Goal: Register for event/course

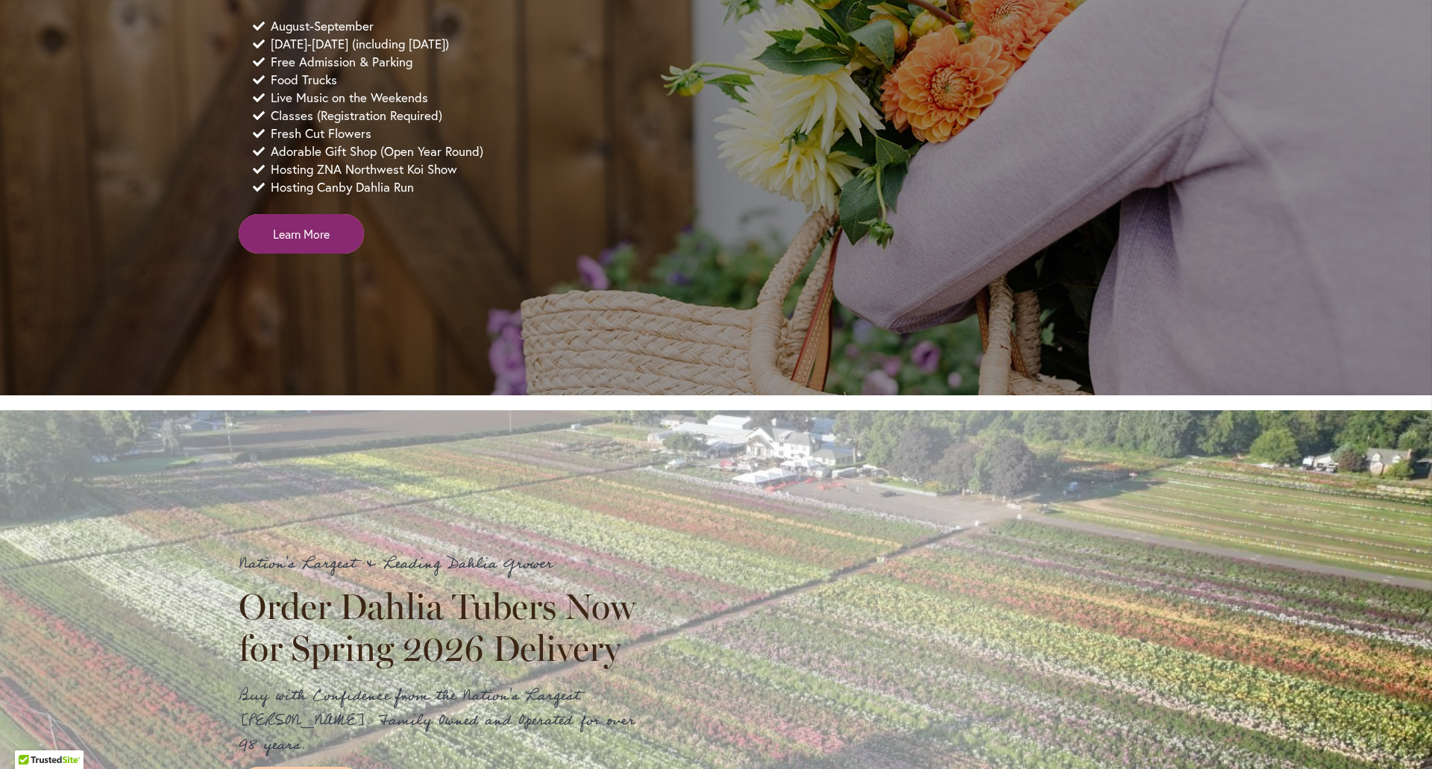
scroll to position [1193, 0]
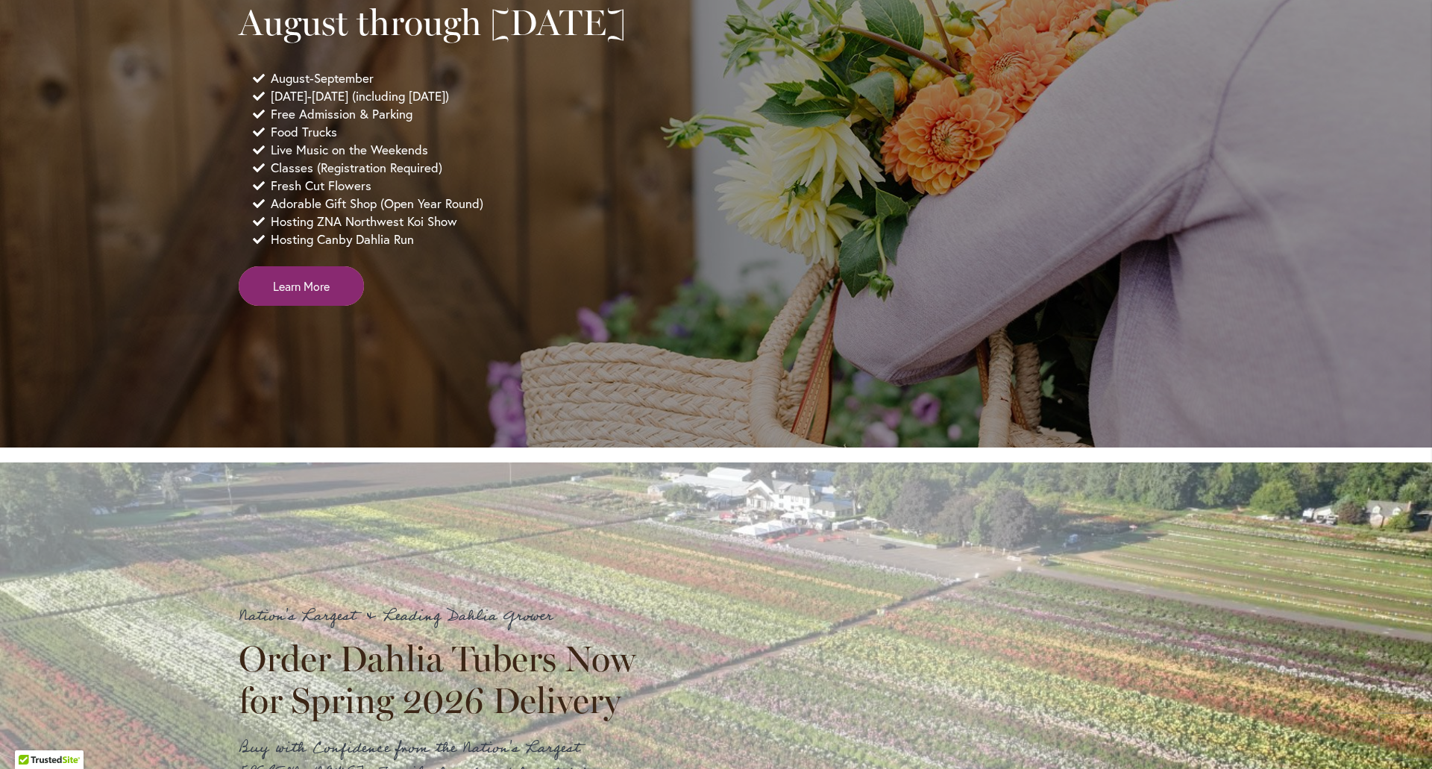
click at [296, 295] on span "Learn More" at bounding box center [301, 285] width 57 height 17
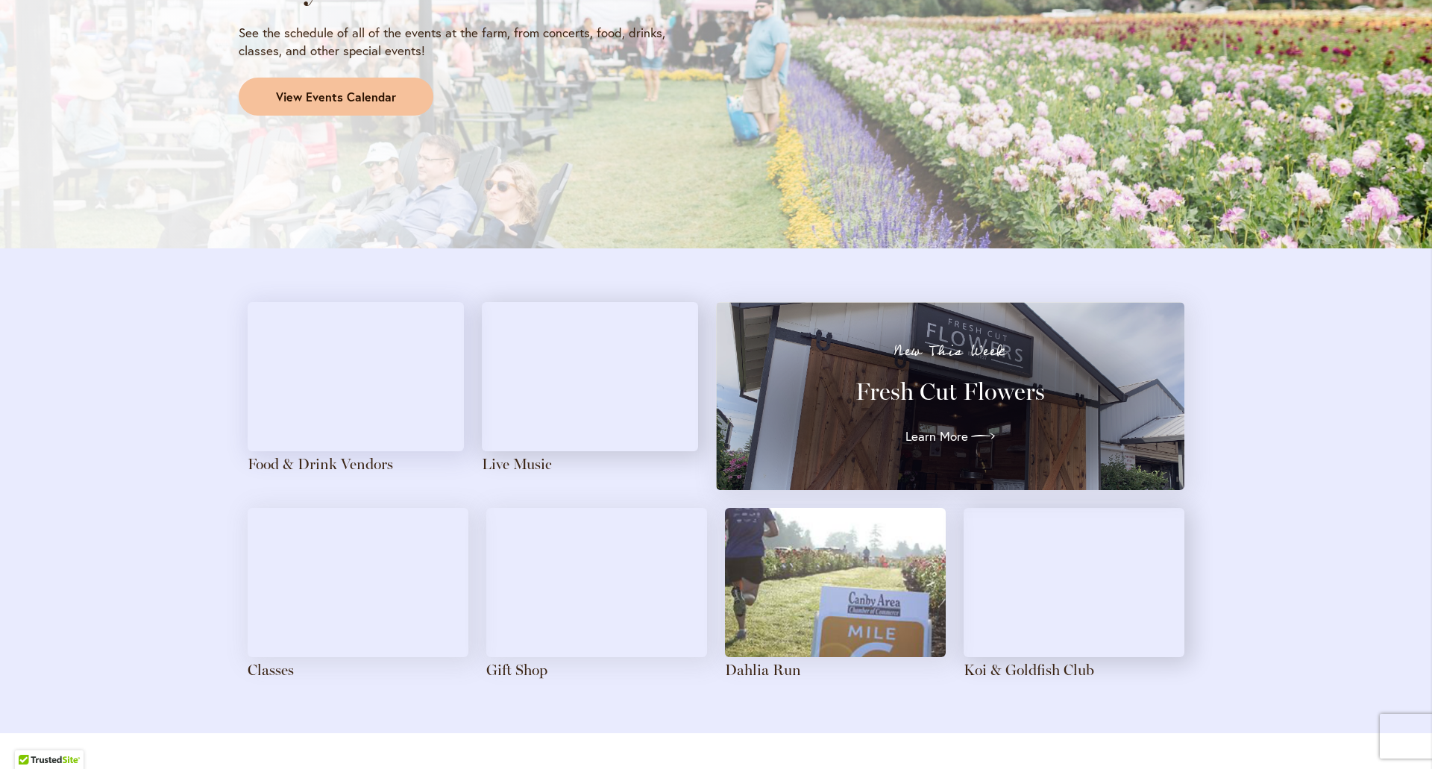
scroll to position [1417, 0]
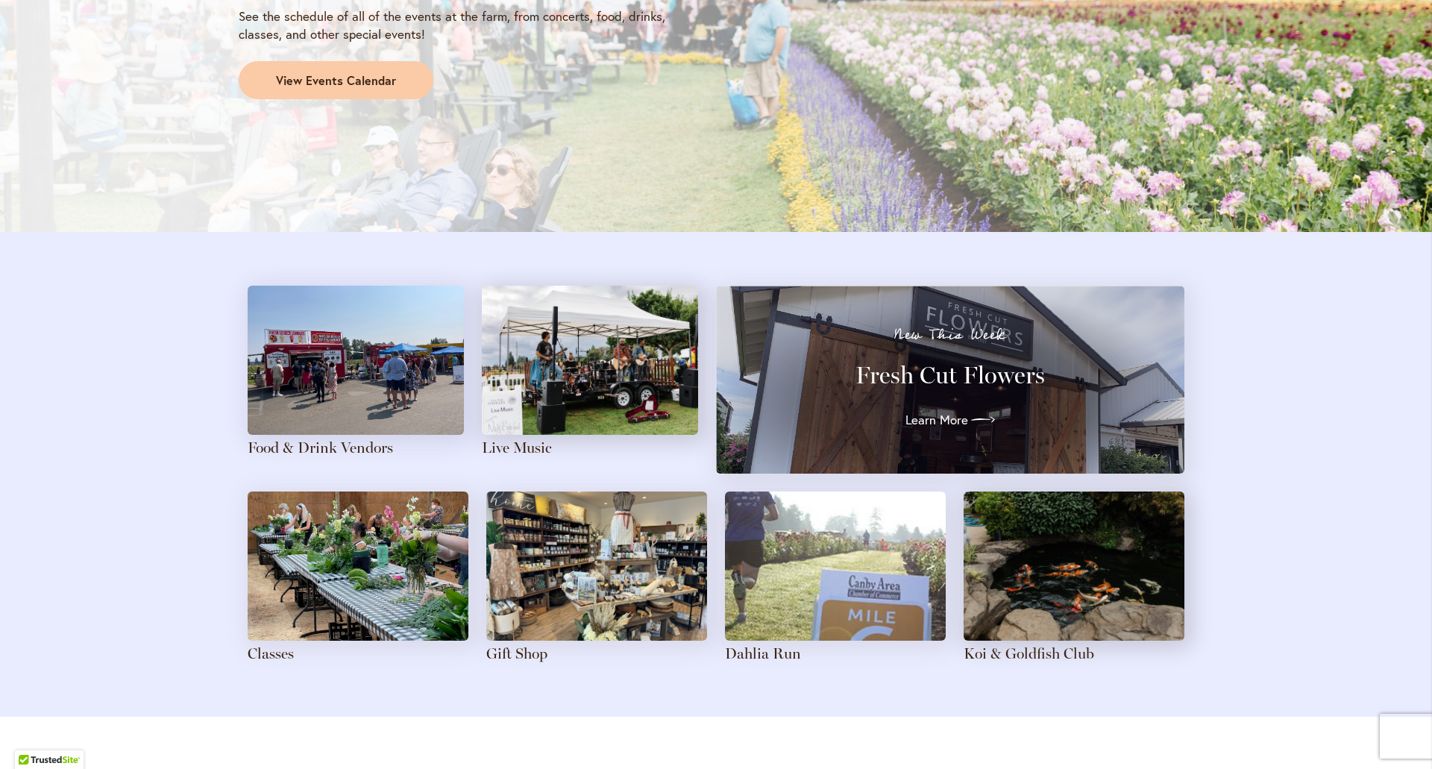
click at [368, 580] on img at bounding box center [358, 565] width 221 height 149
click at [275, 655] on link "Classes" at bounding box center [271, 653] width 46 height 18
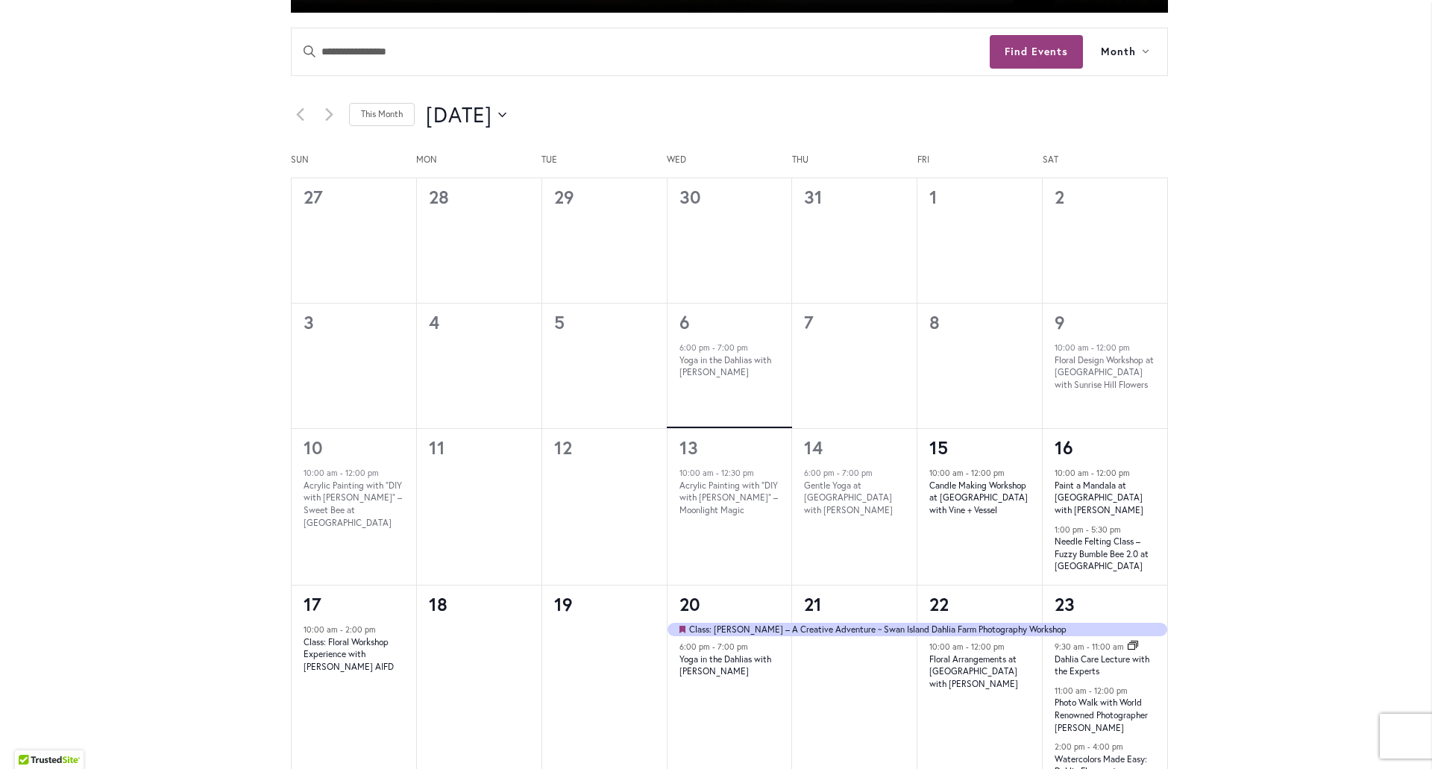
scroll to position [820, 0]
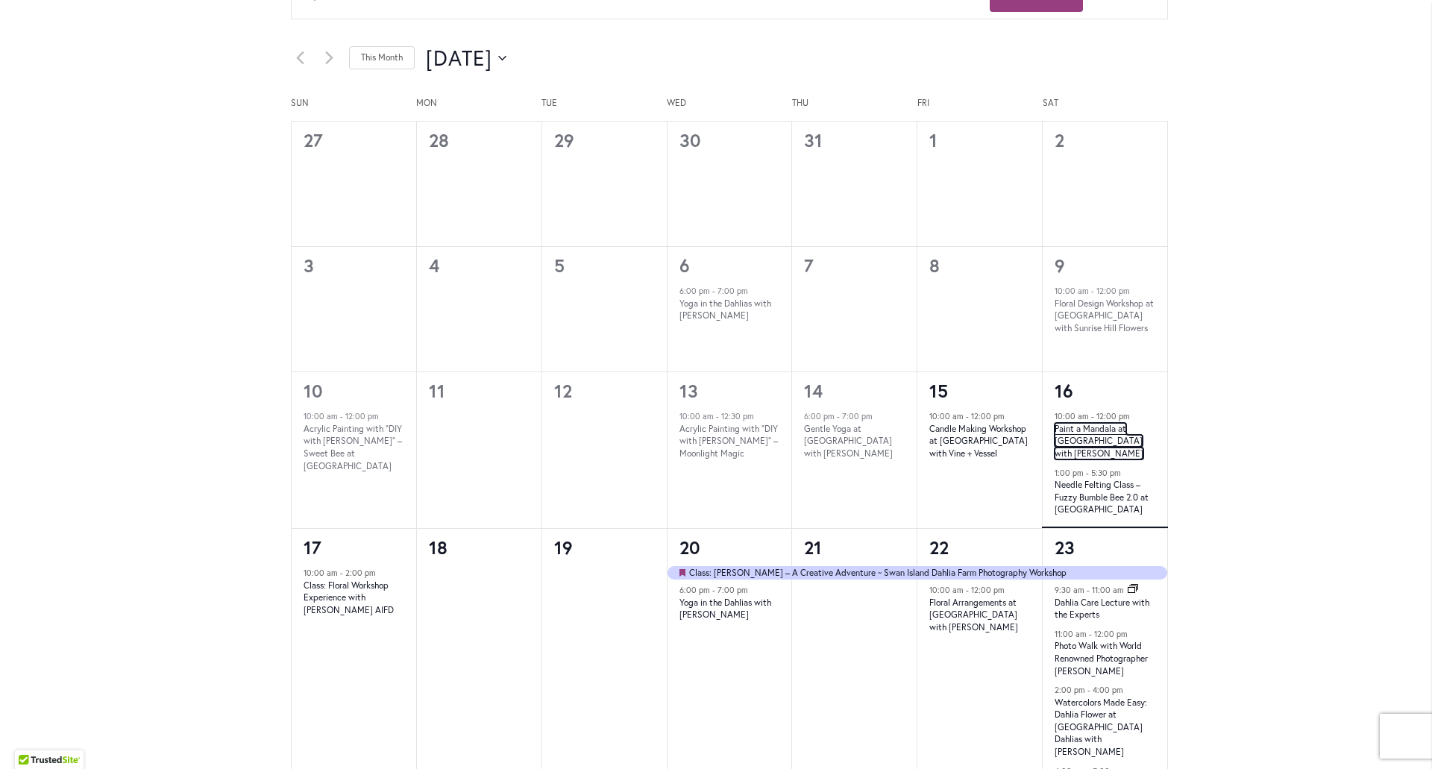
click at [1092, 444] on link "Paint a Mandala at Swan Island Dahlias with Melissa Trujillo" at bounding box center [1098, 441] width 89 height 37
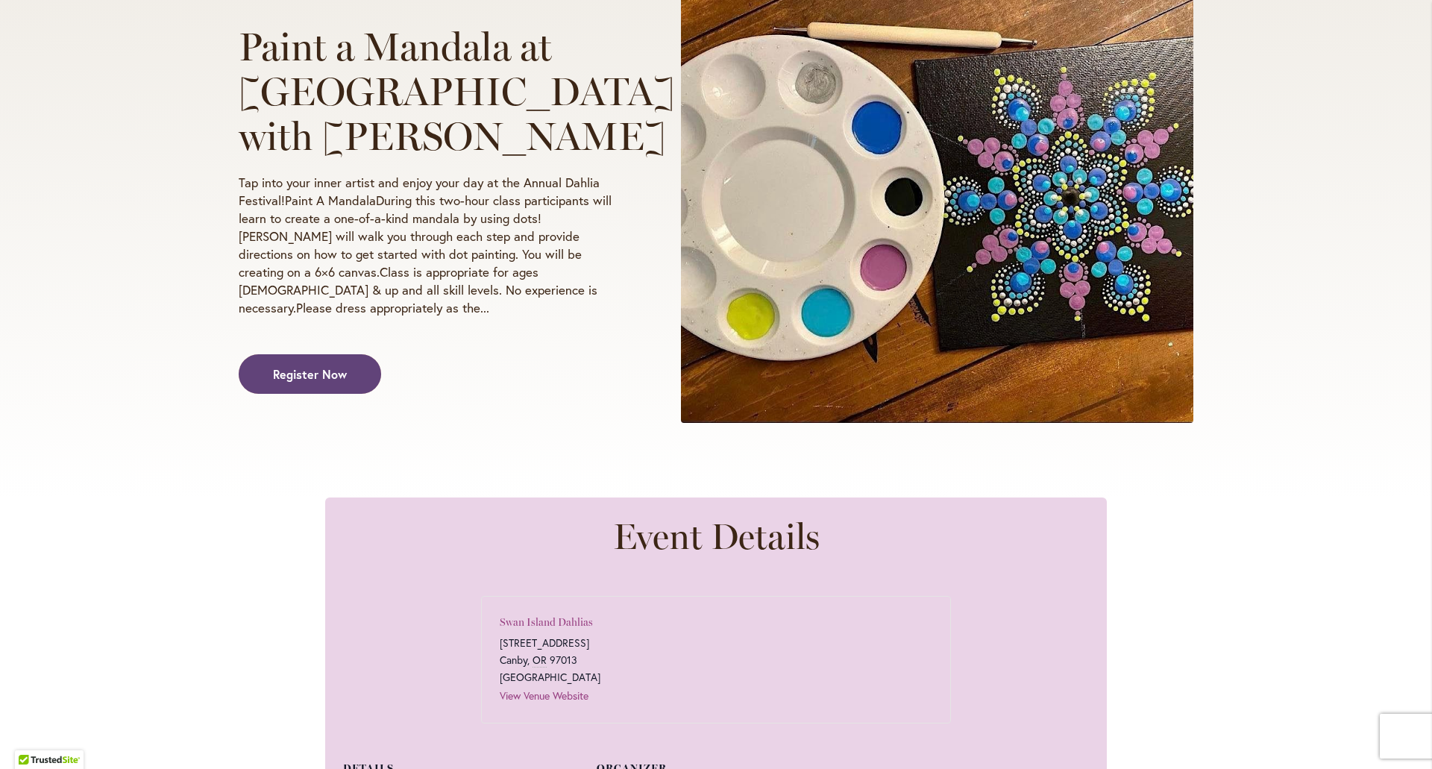
scroll to position [298, 0]
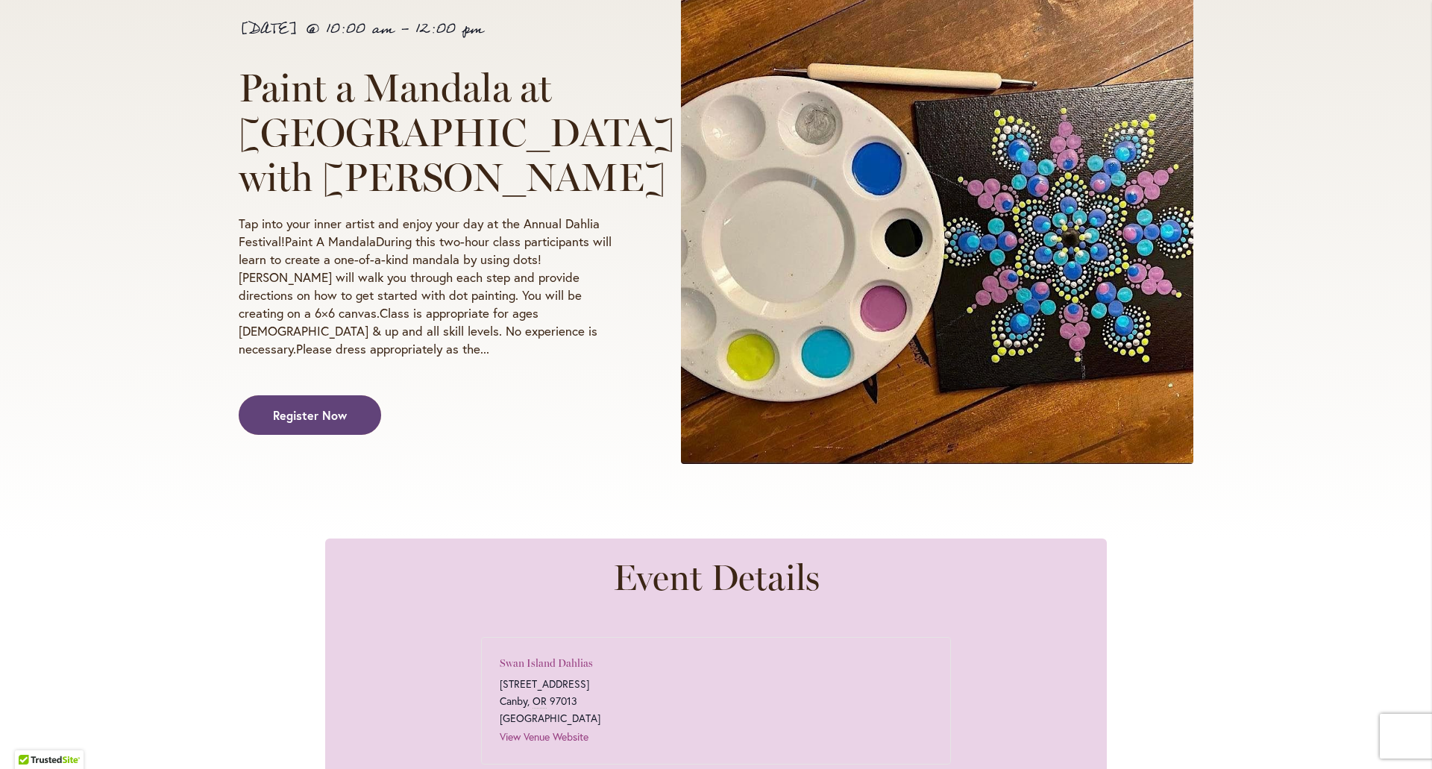
click at [320, 415] on link "Register Now" at bounding box center [310, 415] width 142 height 40
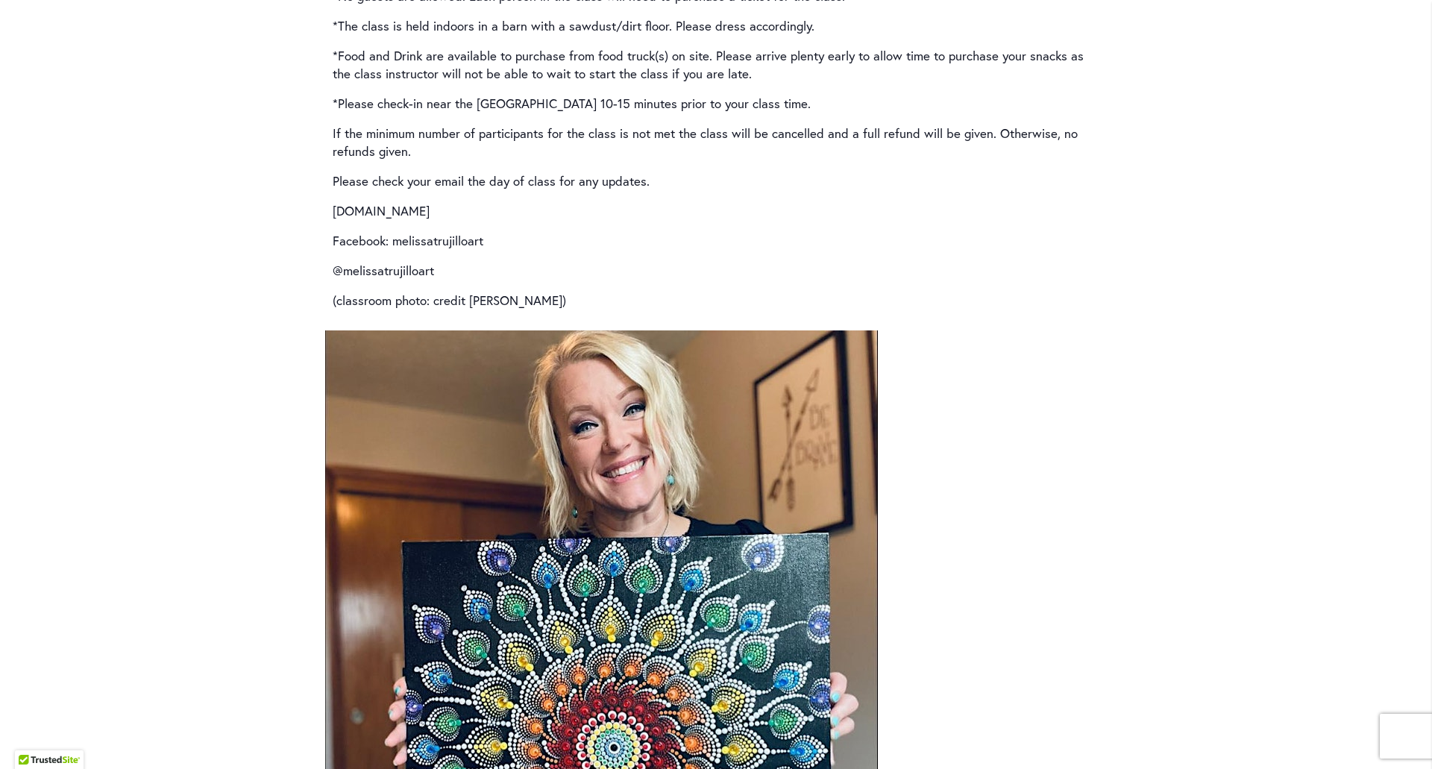
scroll to position [2535, 0]
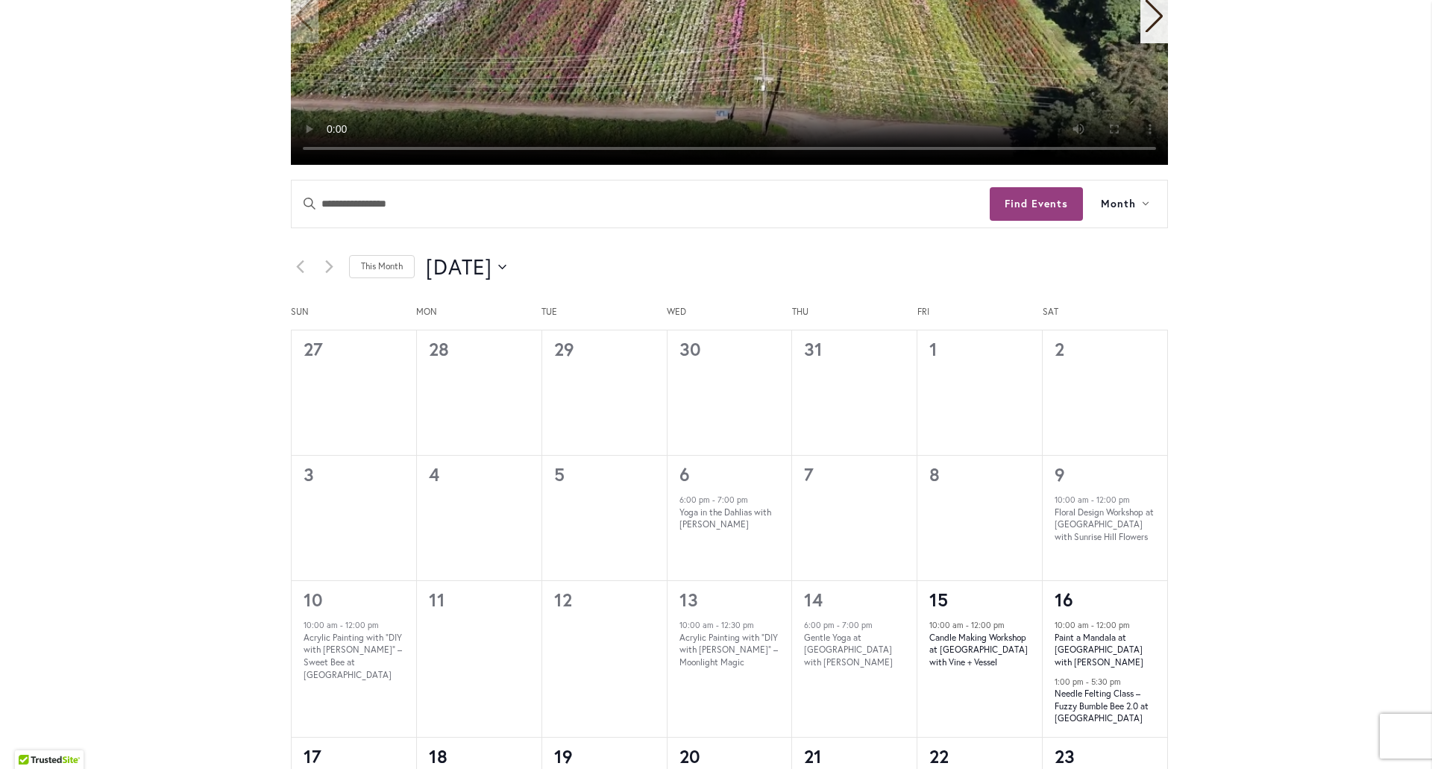
scroll to position [969, 0]
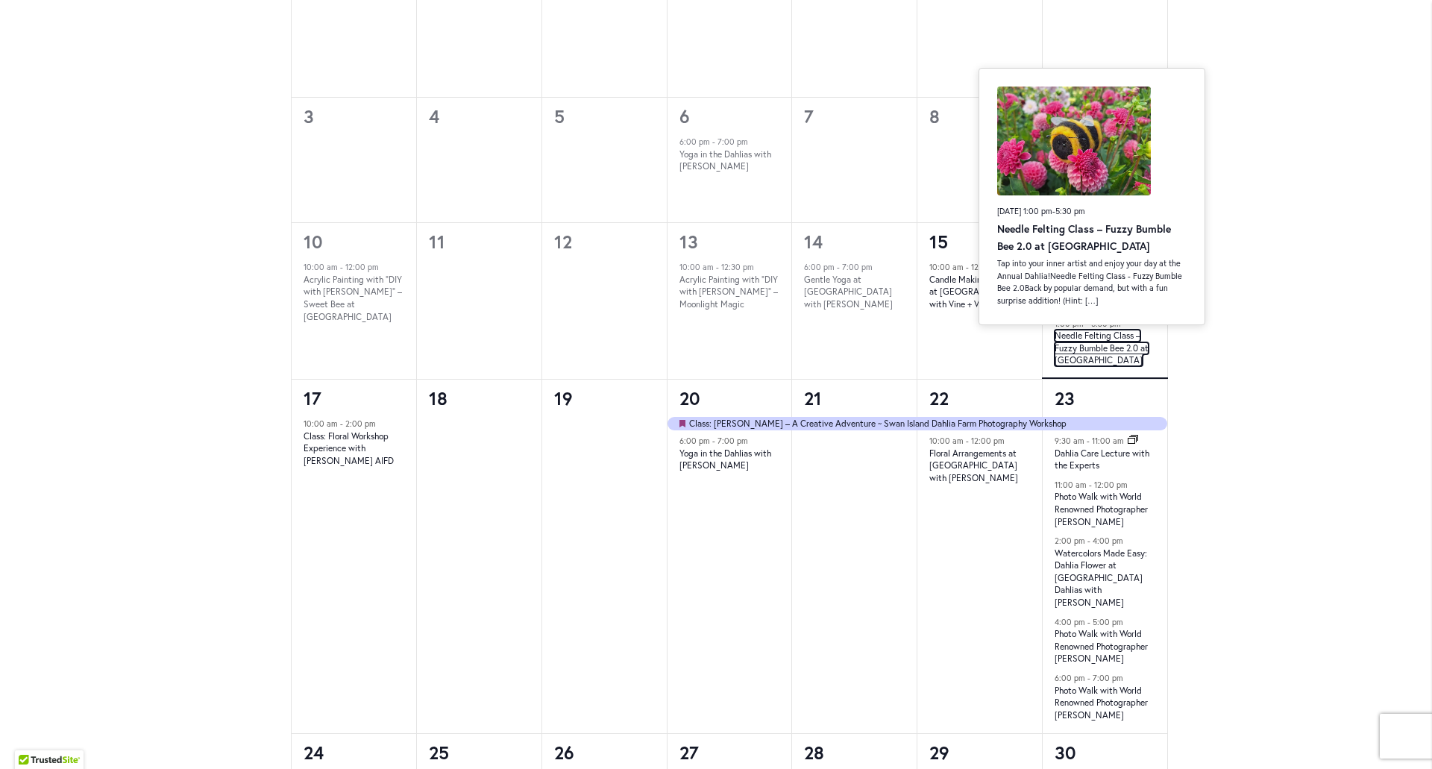
click at [1112, 350] on link "Needle Felting Class – Fuzzy Bumble Bee 2.0 at [GEOGRAPHIC_DATA]" at bounding box center [1101, 348] width 94 height 37
click at [1114, 359] on link "Needle Felting Class – Fuzzy Bumble Bee 2.0 at Swan Island Dahlias" at bounding box center [1101, 348] width 94 height 37
click at [1093, 359] on link "Needle Felting Class – Fuzzy Bumble Bee 2.0 at Swan Island Dahlias" at bounding box center [1101, 348] width 94 height 37
click at [1048, 274] on p "Tap into your inner artist and enjoy your day at the Annual Dahlia!Needle Felti…" at bounding box center [1091, 281] width 189 height 49
click at [1039, 221] on h3 "Needle Felting Class – Fuzzy Bumble Bee 2.0 at [GEOGRAPHIC_DATA]" at bounding box center [1091, 238] width 189 height 34
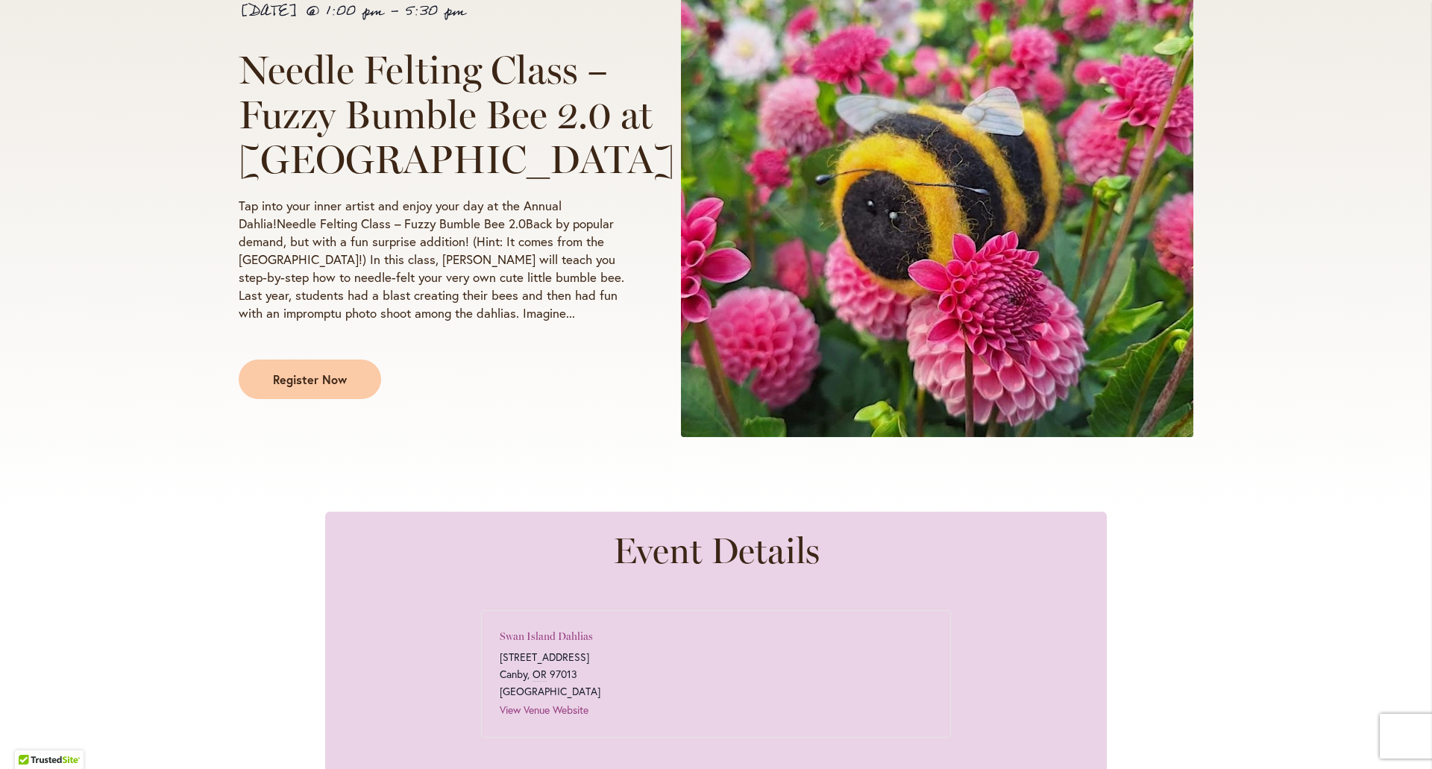
scroll to position [298, 0]
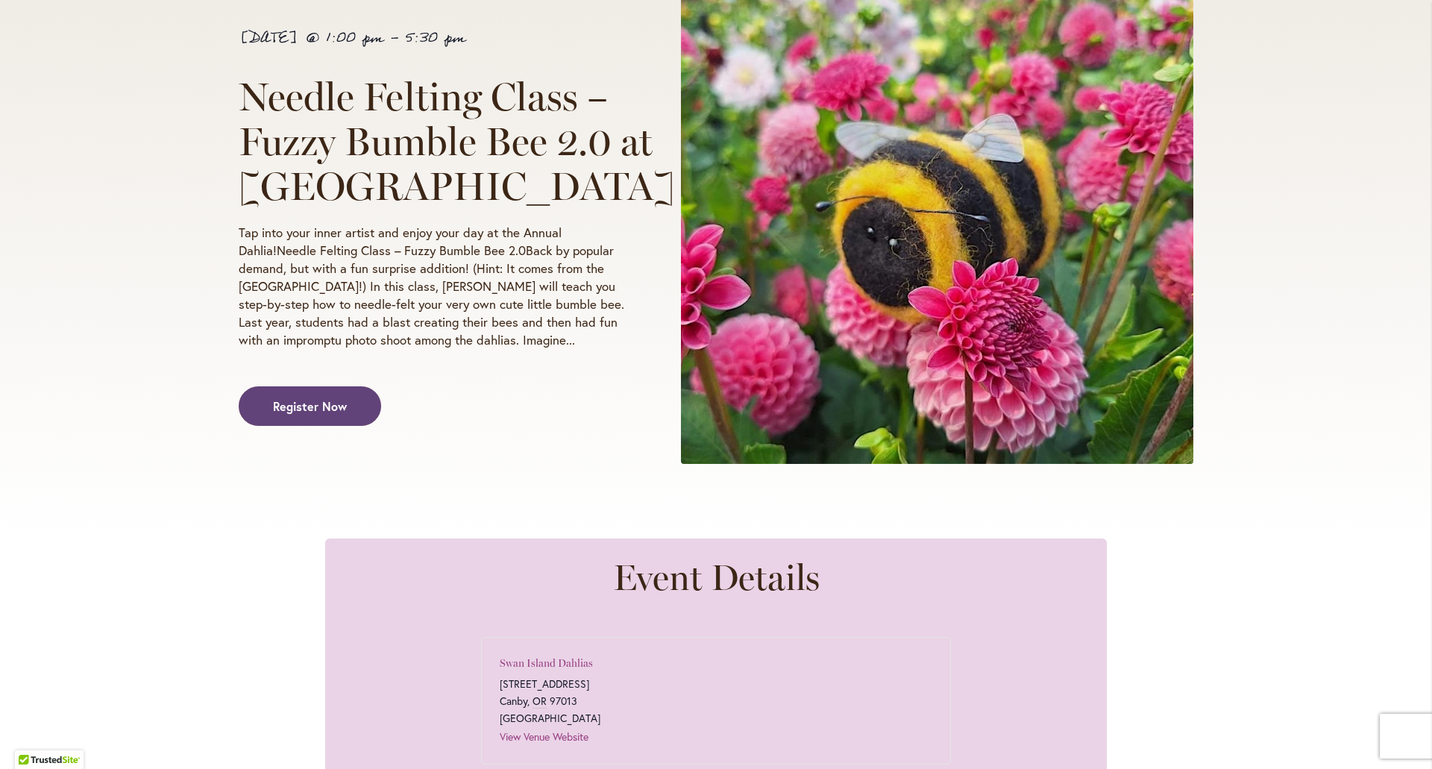
click at [303, 397] on span "Register Now" at bounding box center [310, 405] width 74 height 17
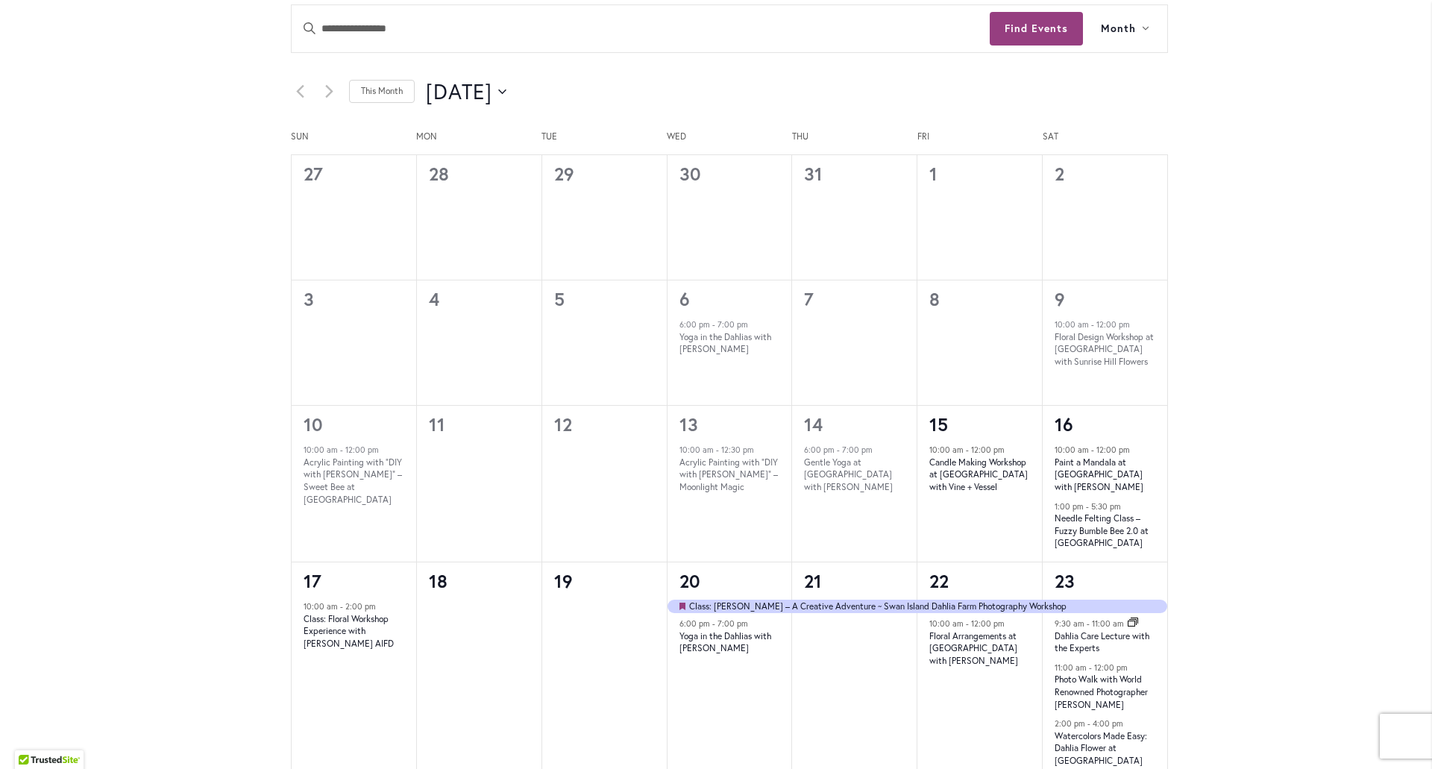
scroll to position [1044, 0]
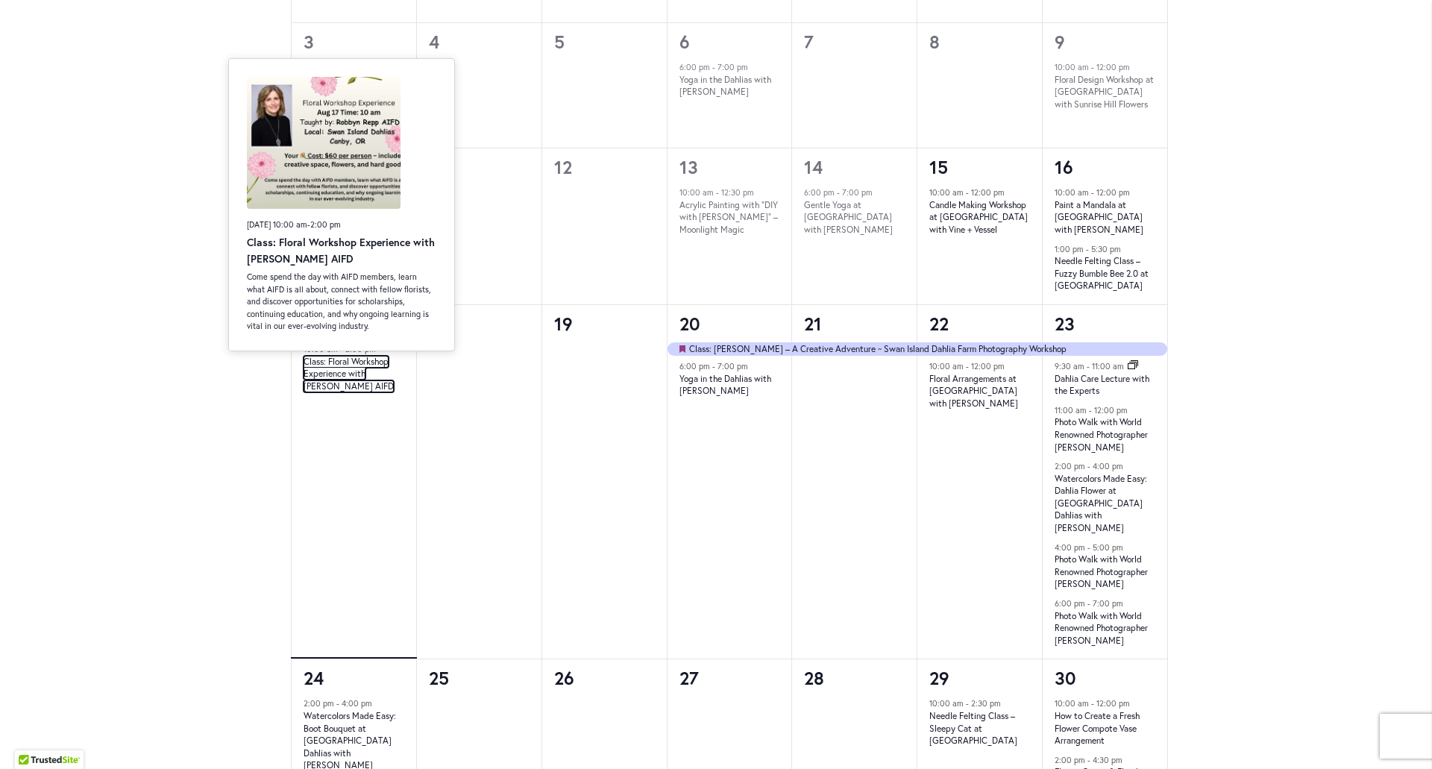
click at [356, 377] on link "Class: Floral Workshop Experience with [PERSON_NAME] AIFD" at bounding box center [348, 374] width 90 height 37
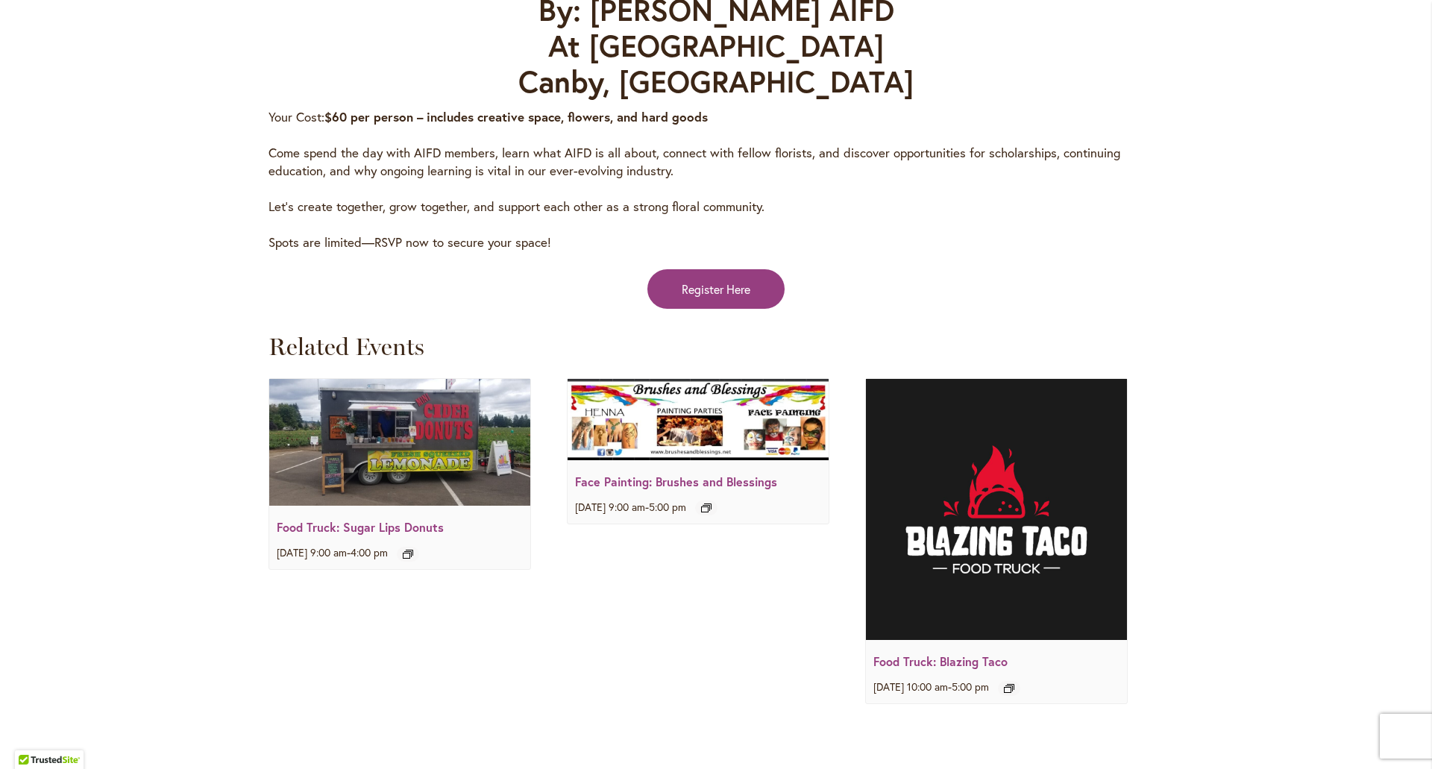
scroll to position [2386, 0]
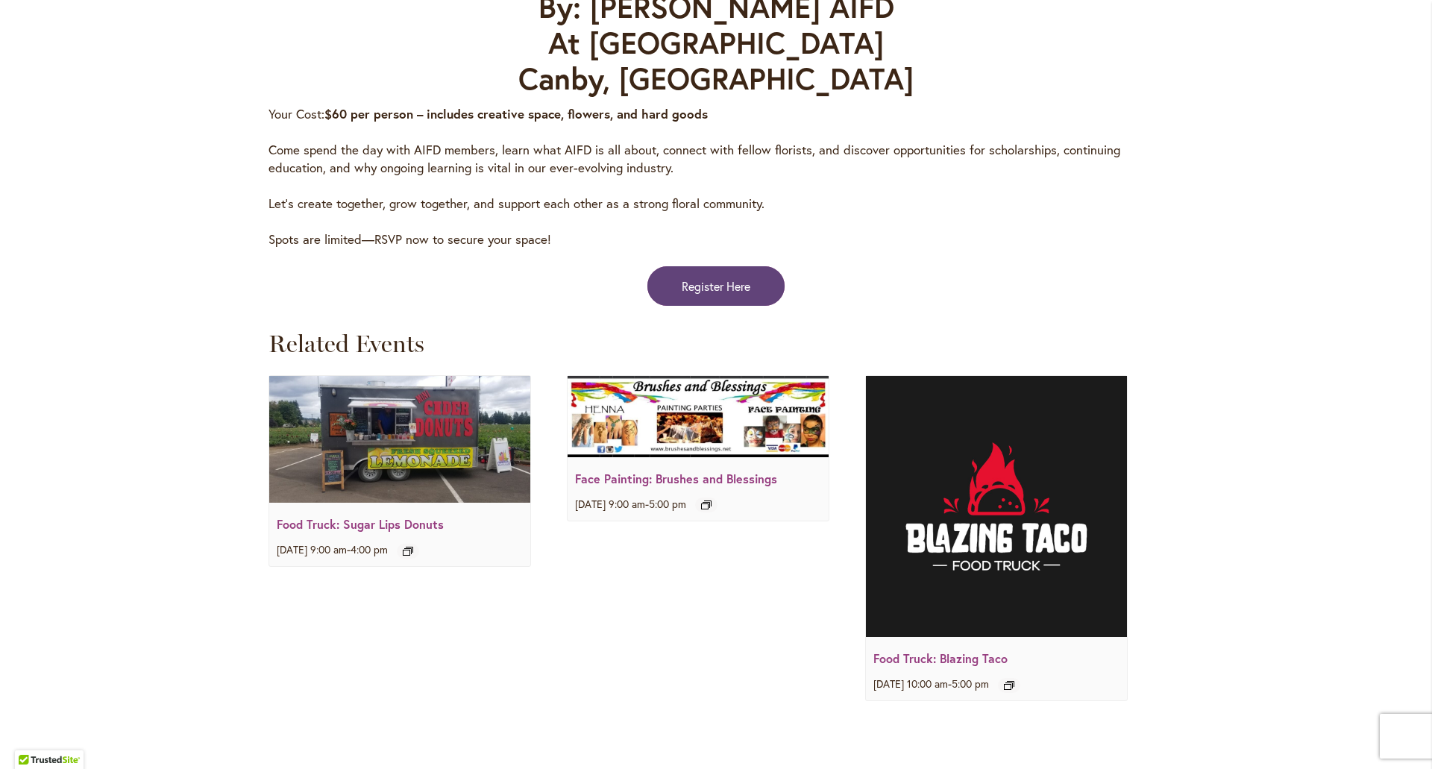
click at [731, 266] on link "Register Here" at bounding box center [715, 286] width 137 height 40
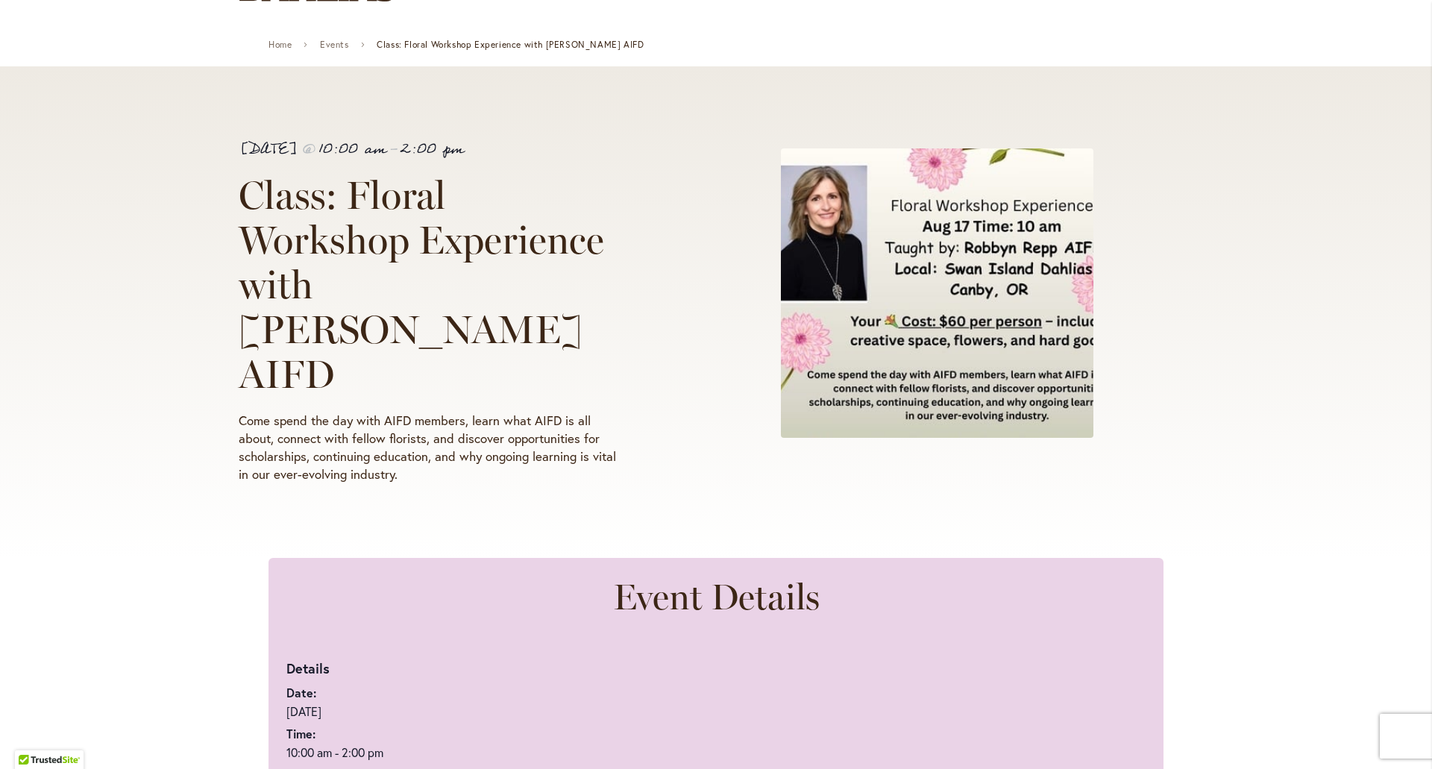
scroll to position [0, 0]
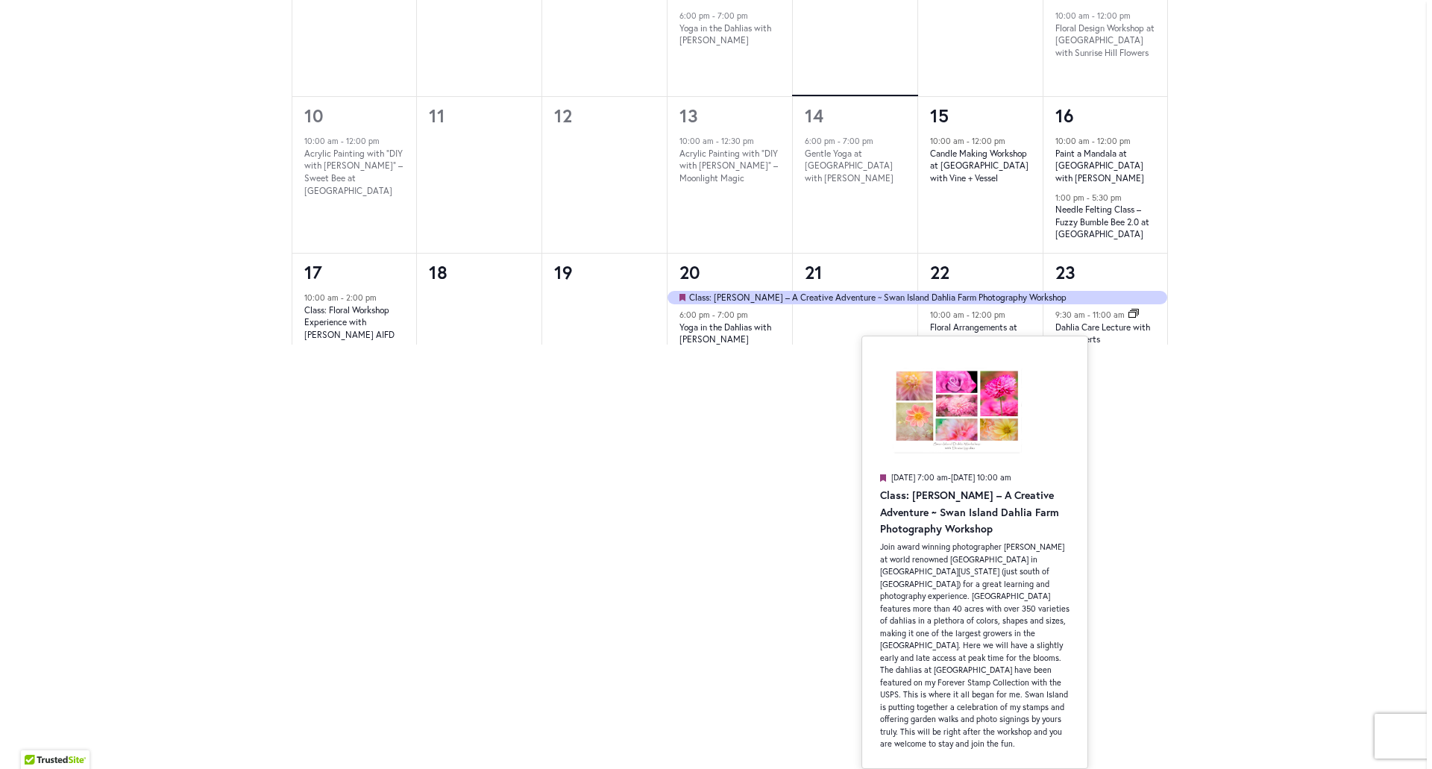
scroll to position [75, 0]
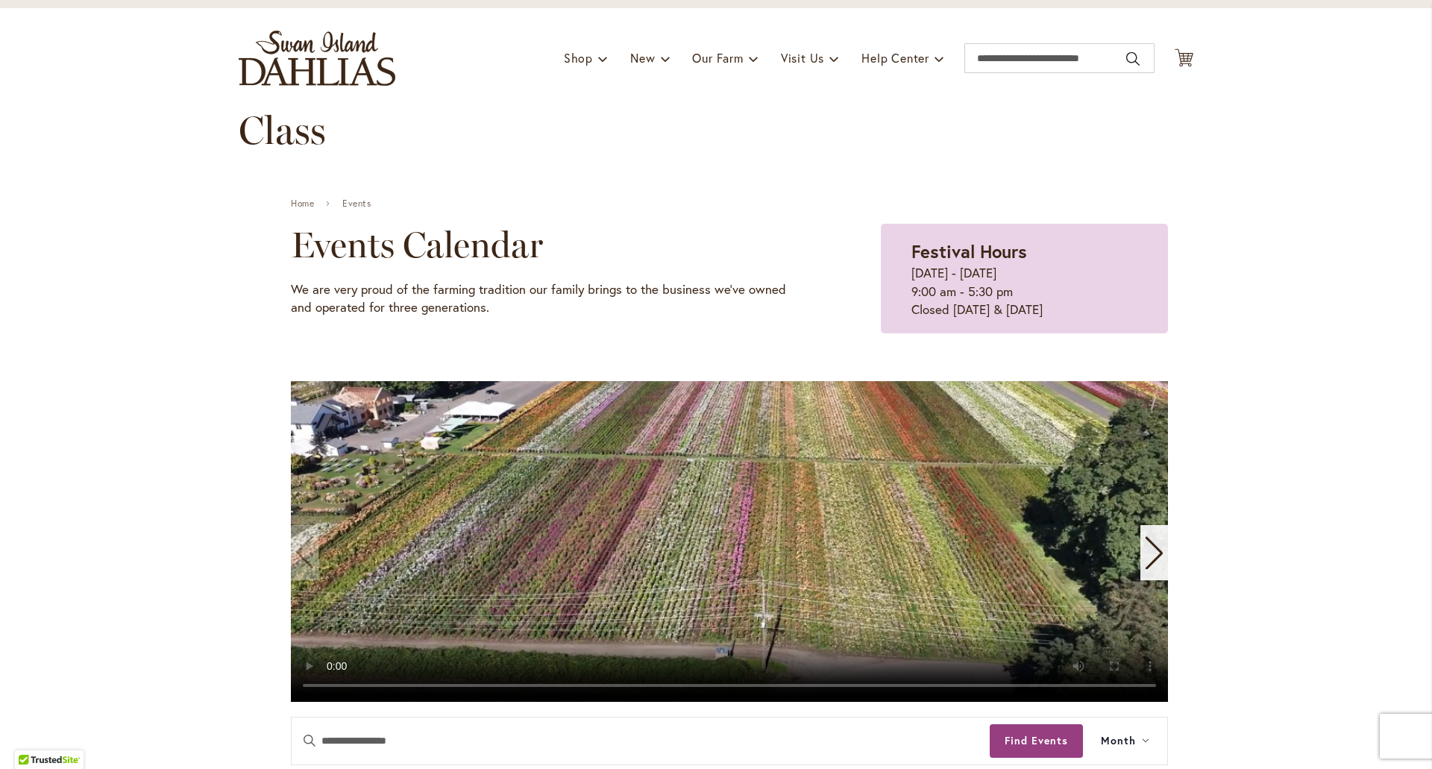
click at [268, 69] on img "store logo" at bounding box center [317, 58] width 157 height 55
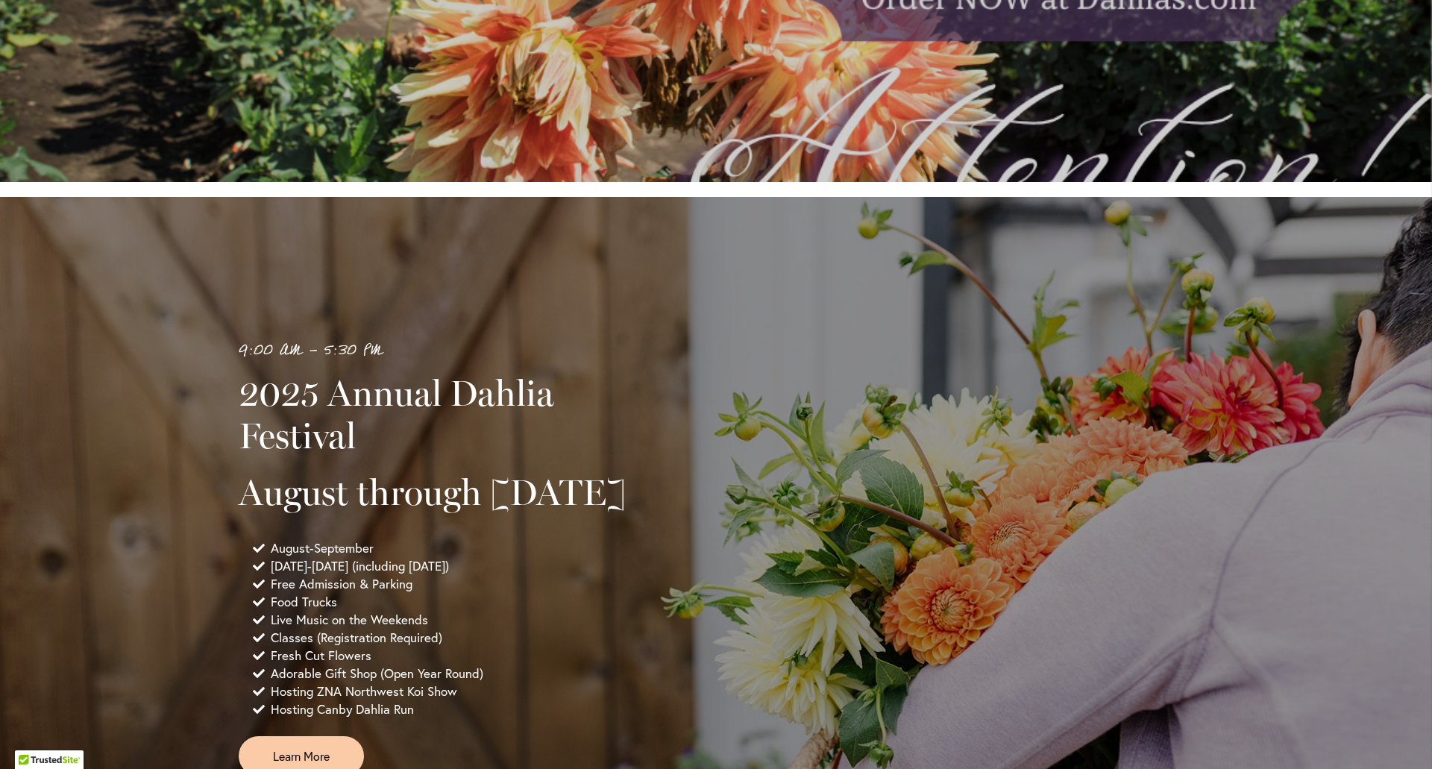
scroll to position [969, 0]
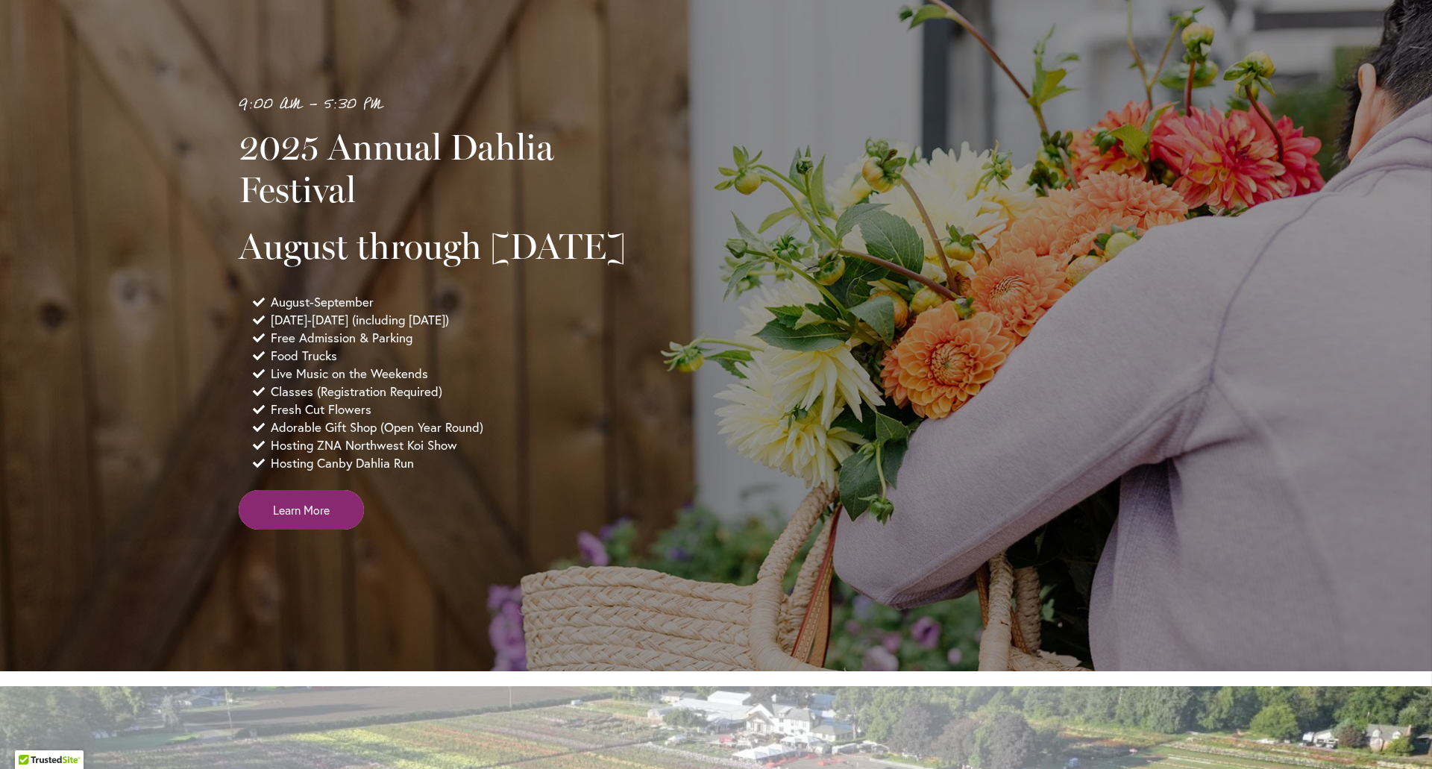
click at [291, 518] on span "Learn More" at bounding box center [301, 509] width 57 height 17
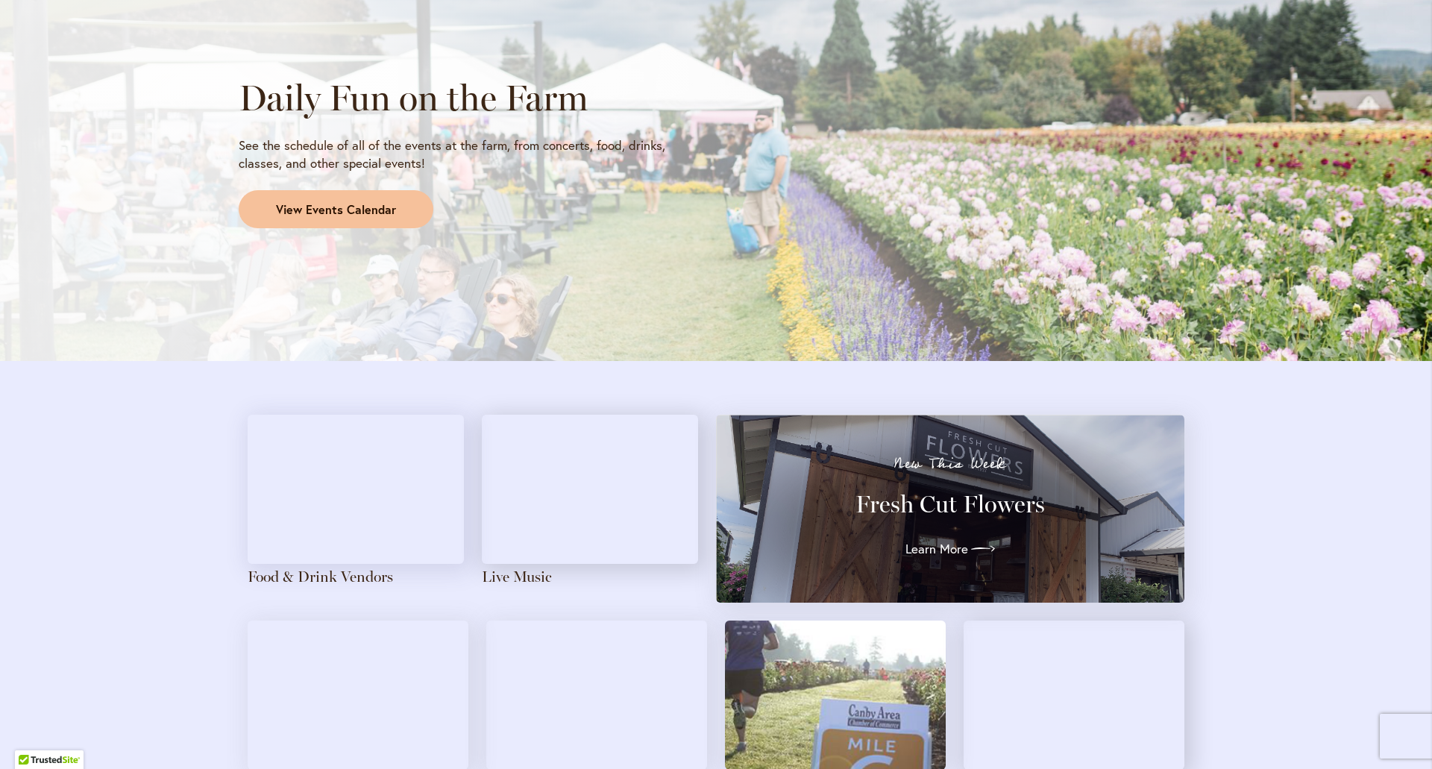
scroll to position [1491, 0]
